Goal: Task Accomplishment & Management: Use online tool/utility

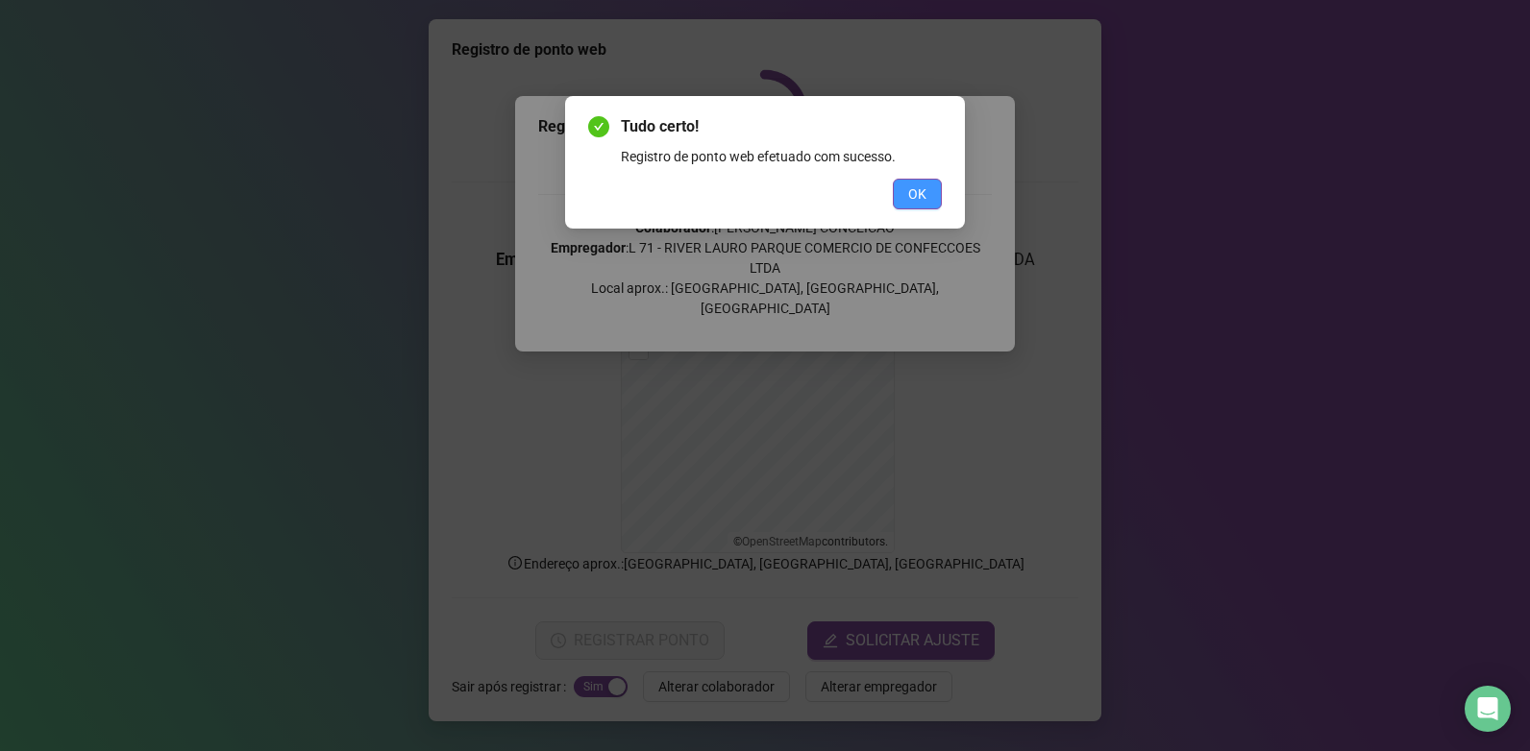
drag, startPoint x: 925, startPoint y: 206, endPoint x: 916, endPoint y: 198, distance: 12.3
click at [919, 202] on button "OK" at bounding box center [917, 194] width 49 height 31
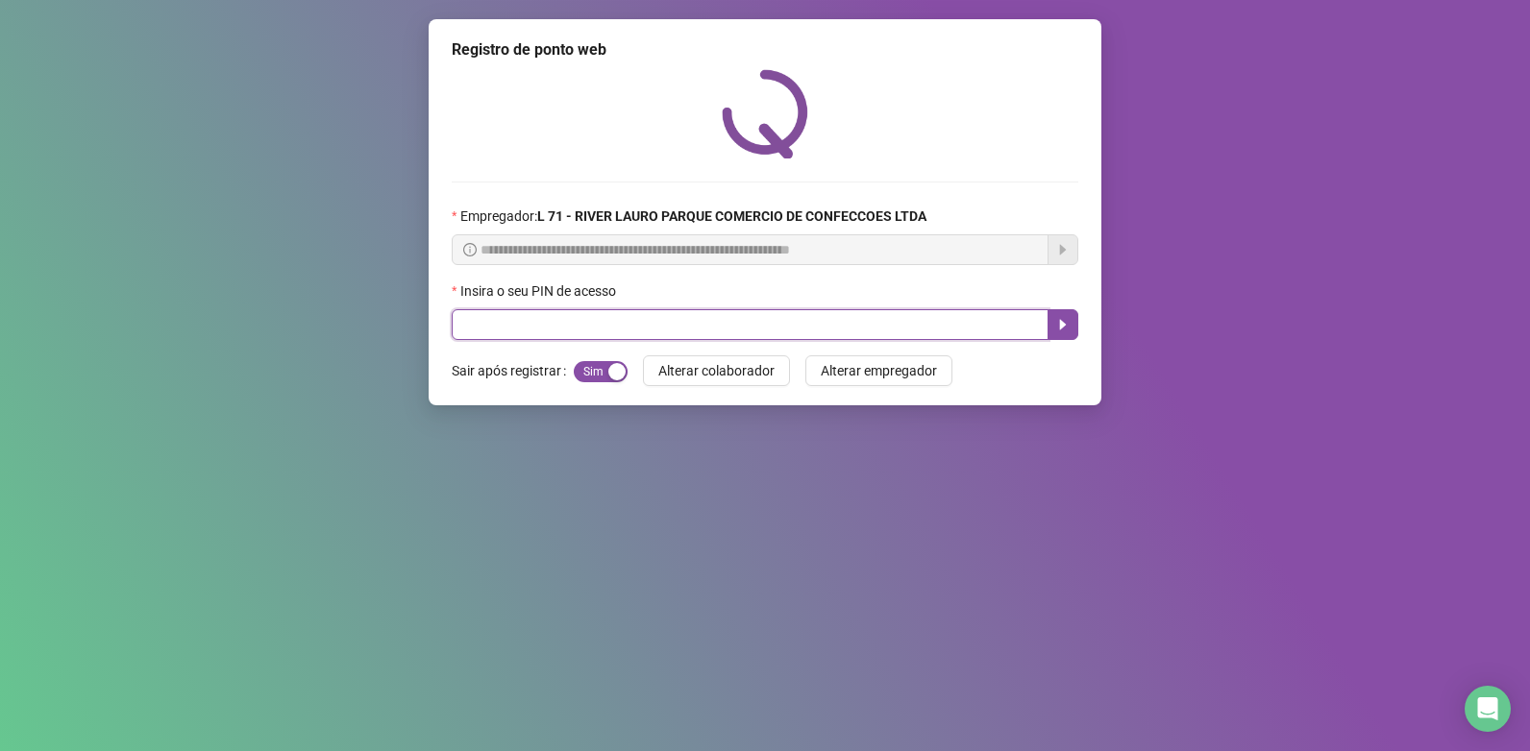
click at [695, 334] on input "text" at bounding box center [750, 324] width 597 height 31
type input "*****"
click at [1059, 316] on button "button" at bounding box center [1062, 324] width 31 height 31
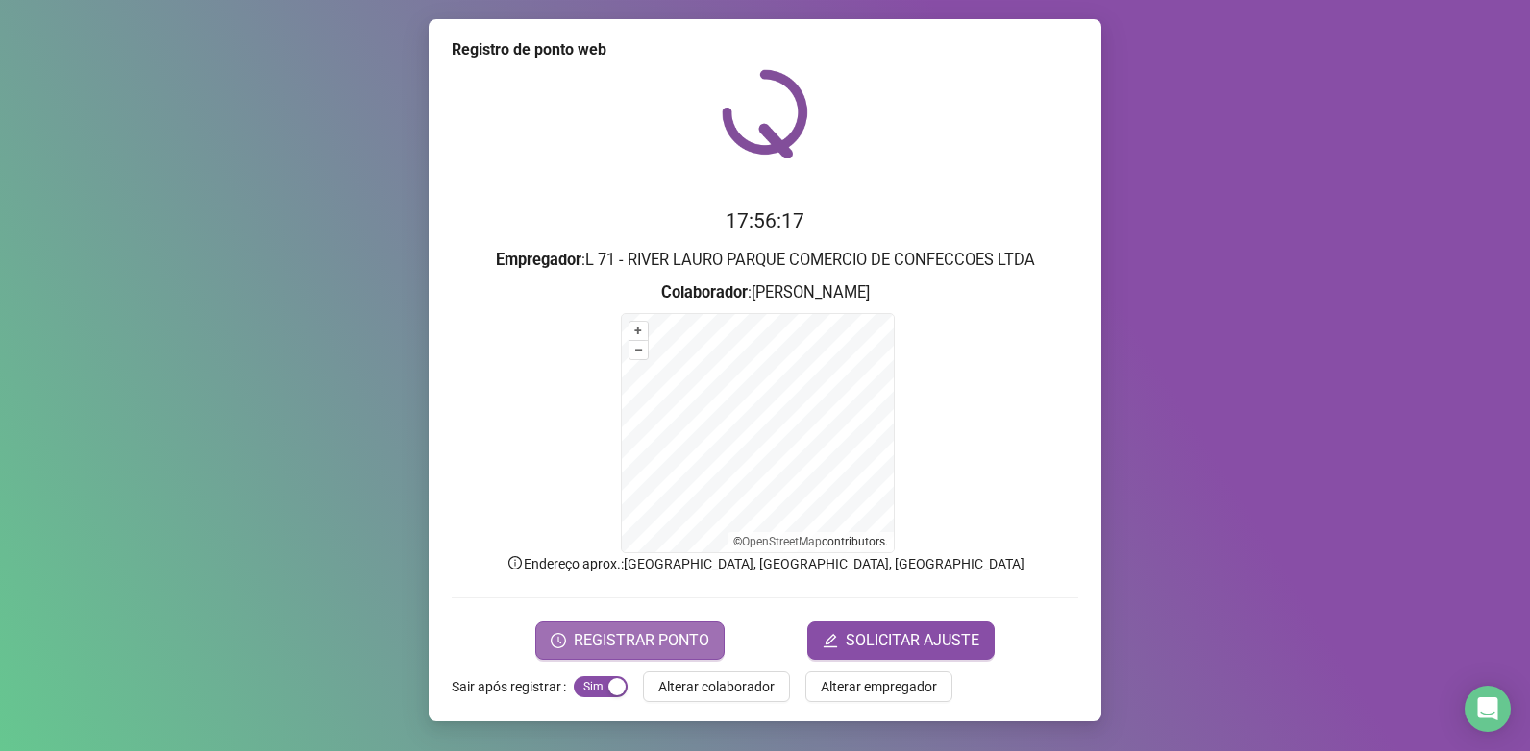
click at [670, 645] on span "REGISTRAR PONTO" at bounding box center [641, 640] width 135 height 23
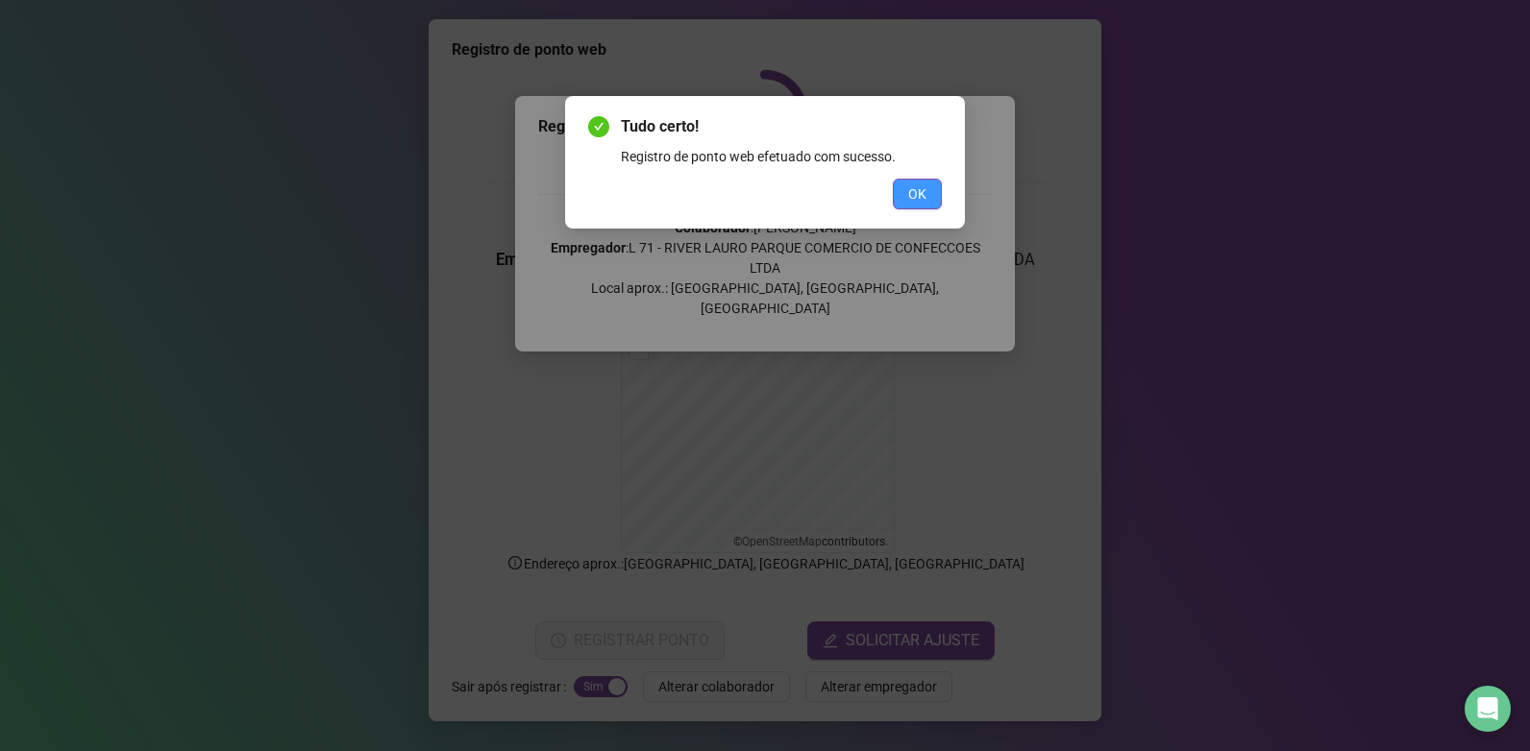
click at [917, 208] on button "OK" at bounding box center [917, 194] width 49 height 31
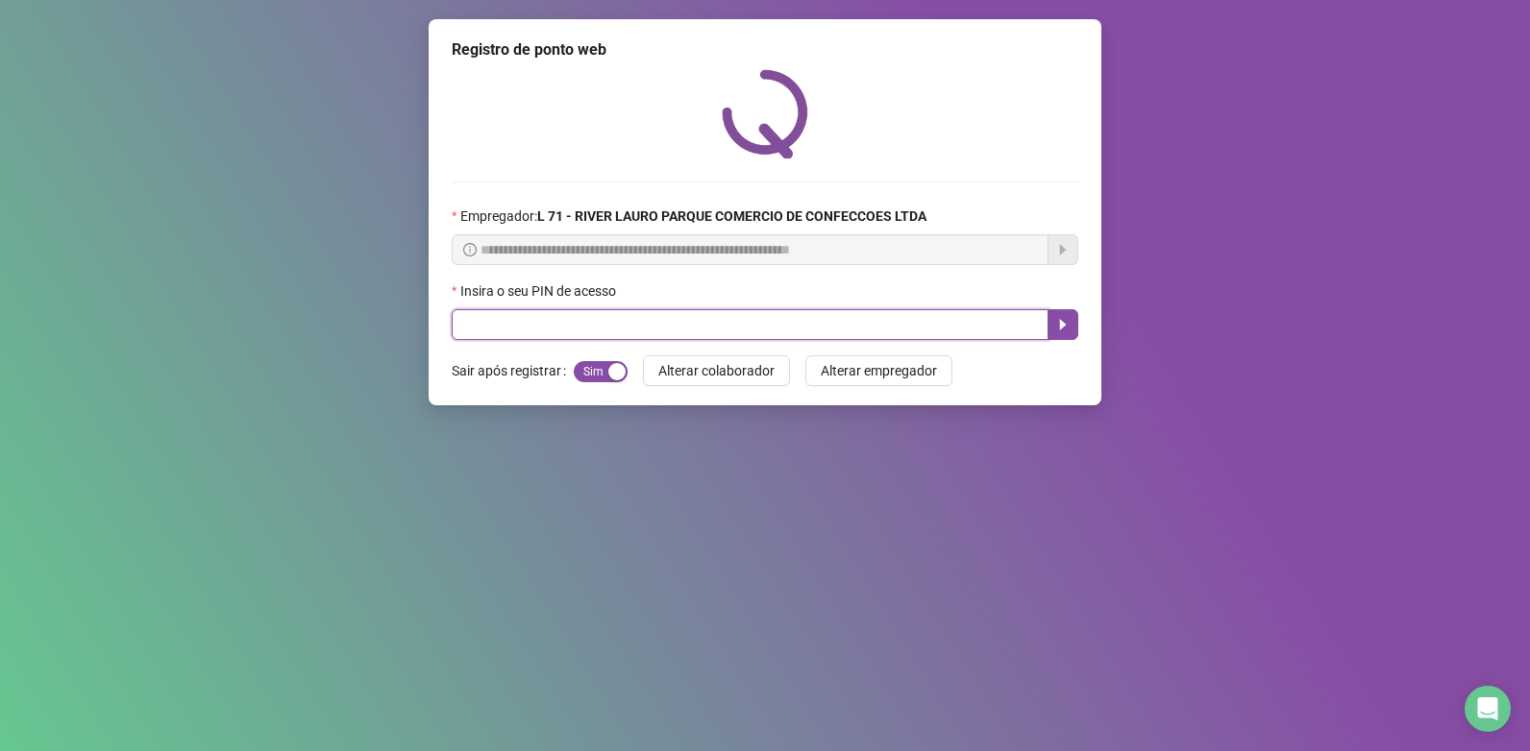
drag, startPoint x: 917, startPoint y: 208, endPoint x: 627, endPoint y: 339, distance: 317.7
click at [627, 339] on input "text" at bounding box center [750, 324] width 597 height 31
type input "*****"
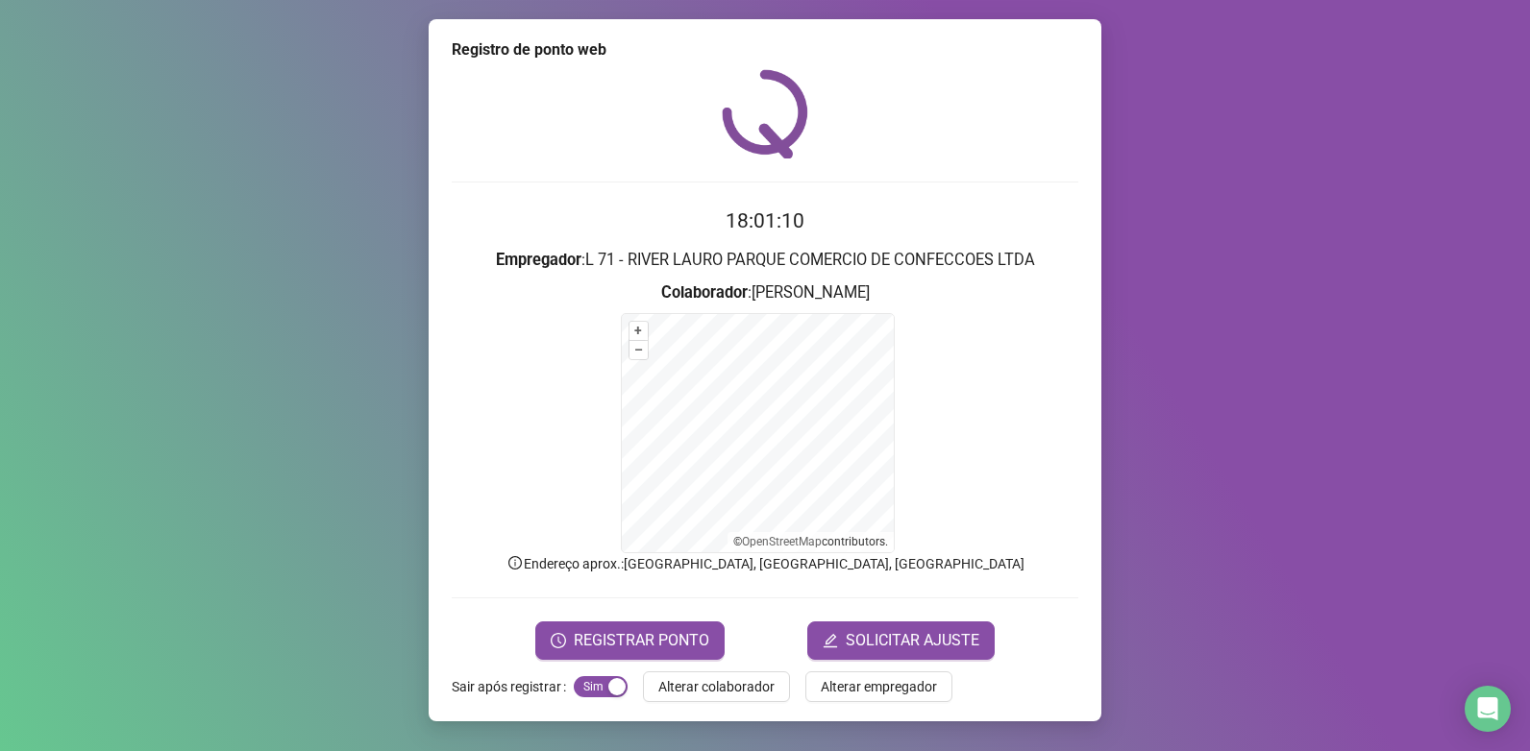
click at [680, 615] on form "18:01:10 Empregador : L 71 - RIVER LAURO PARQUE COMERCIO DE CONFECCOES LTDA Col…" at bounding box center [765, 432] width 626 height 453
click at [686, 633] on span "REGISTRAR PONTO" at bounding box center [641, 640] width 135 height 23
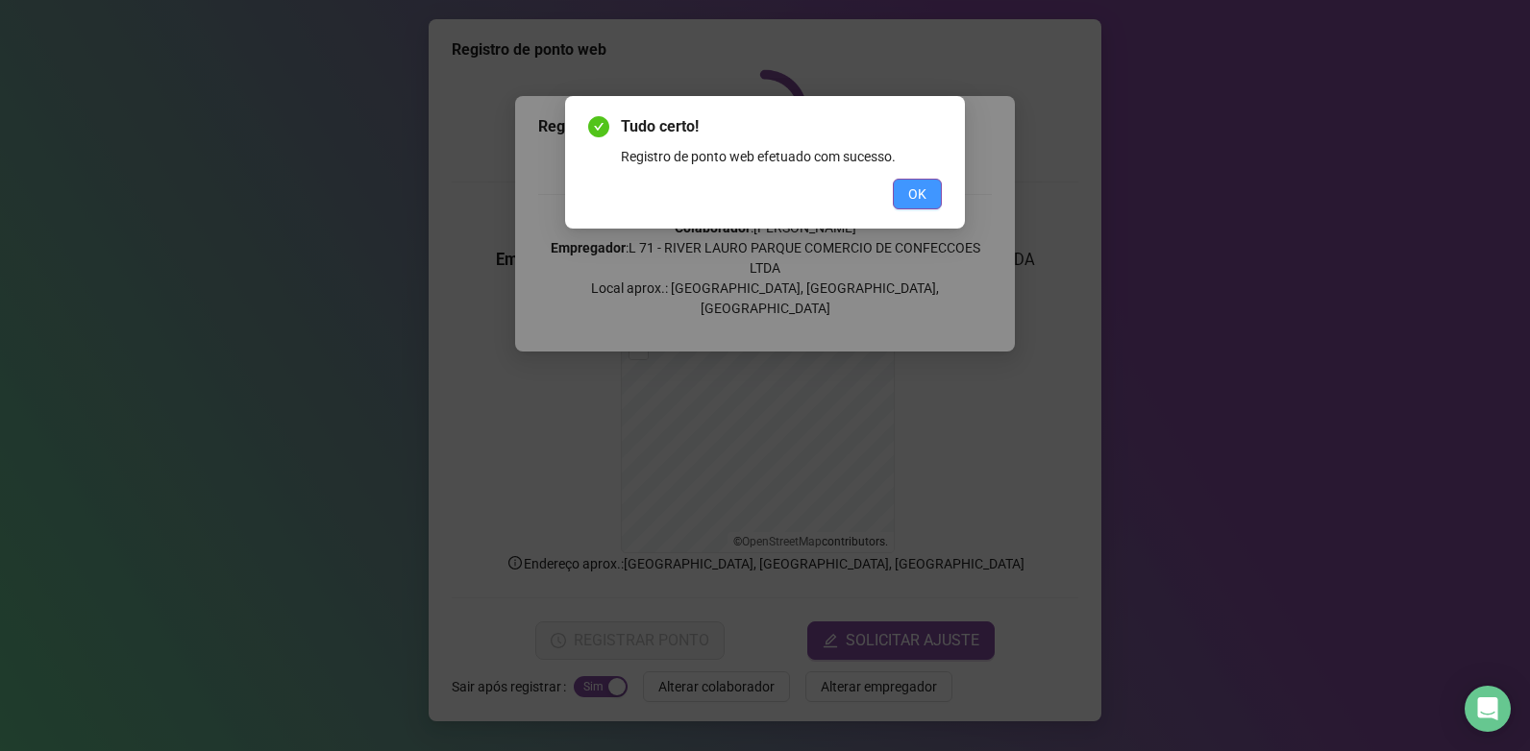
click at [906, 183] on button "OK" at bounding box center [917, 194] width 49 height 31
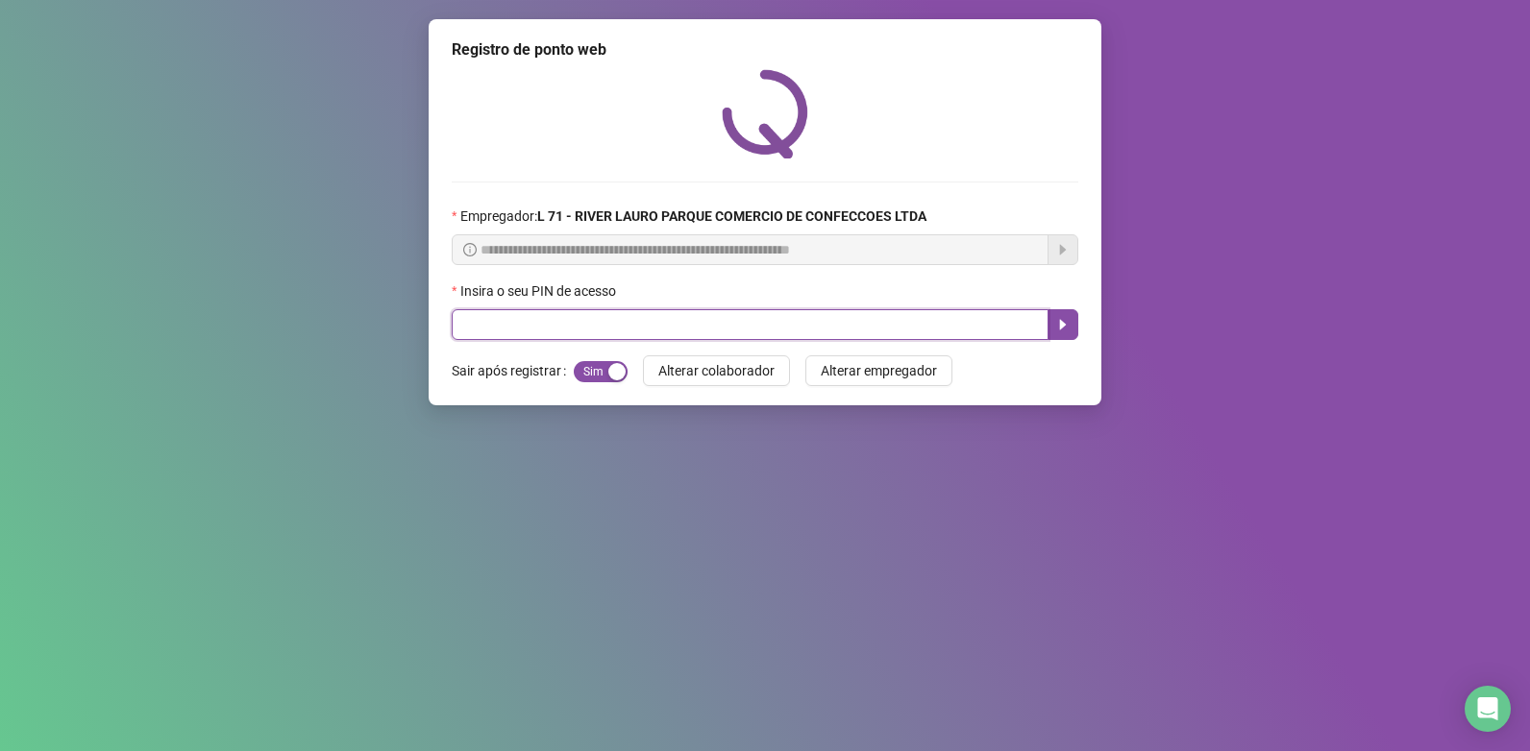
drag, startPoint x: 632, startPoint y: 322, endPoint x: 533, endPoint y: 272, distance: 110.9
click at [631, 324] on input "text" at bounding box center [750, 324] width 597 height 31
type input "*****"
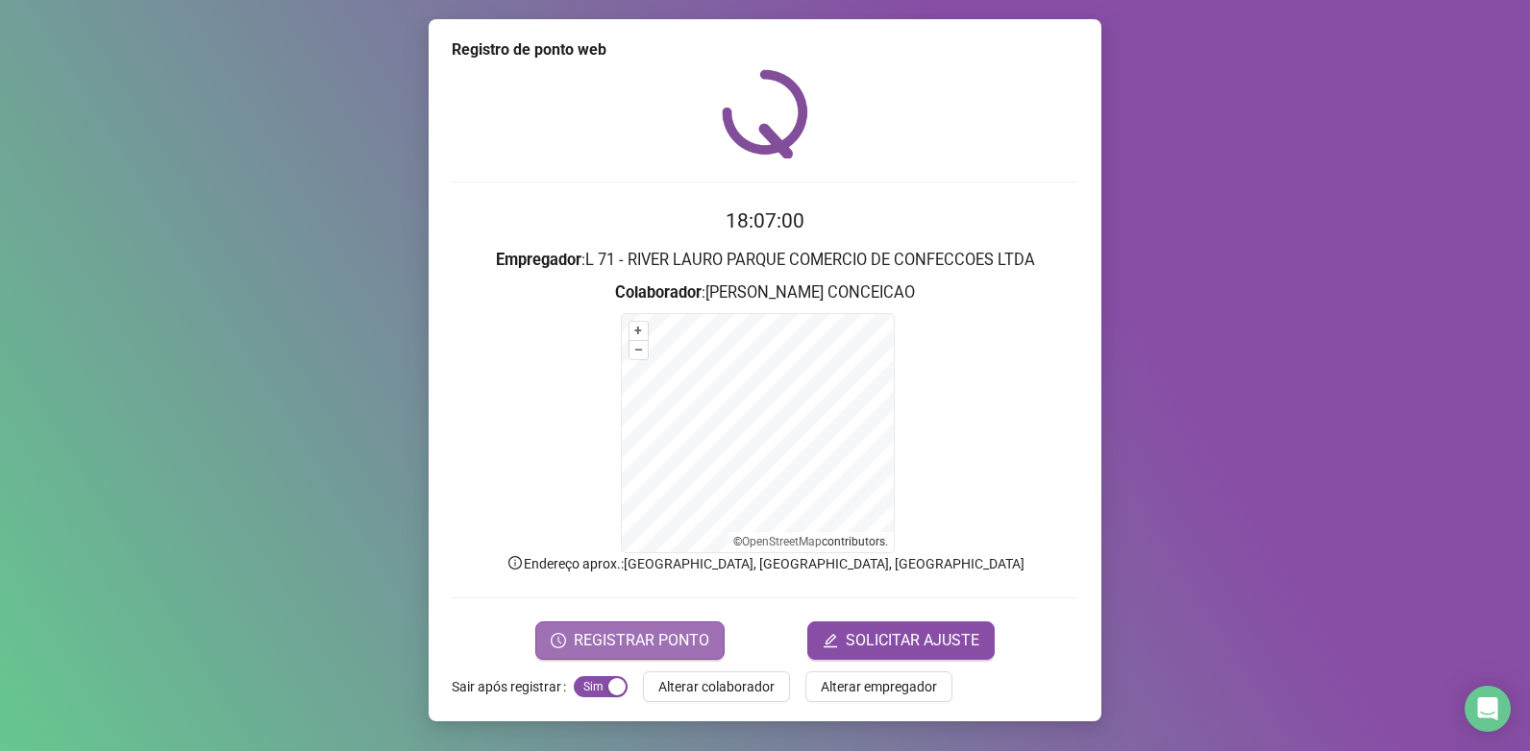
click at [708, 651] on span "REGISTRAR PONTO" at bounding box center [641, 640] width 135 height 23
